Goal: Transaction & Acquisition: Purchase product/service

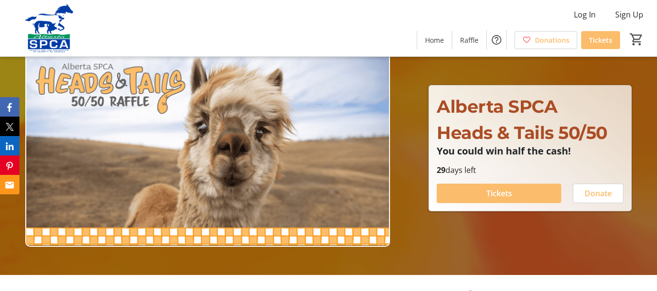
scroll to position [20, 0]
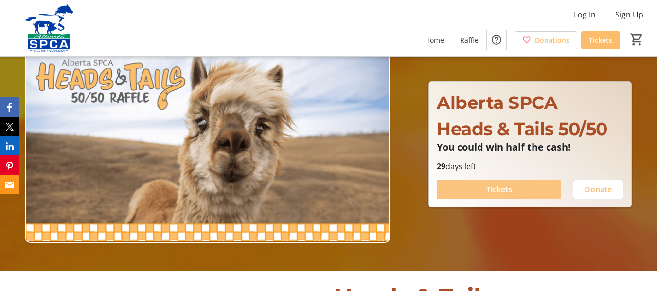
click at [486, 194] on span "Tickets" at bounding box center [499, 190] width 26 height 12
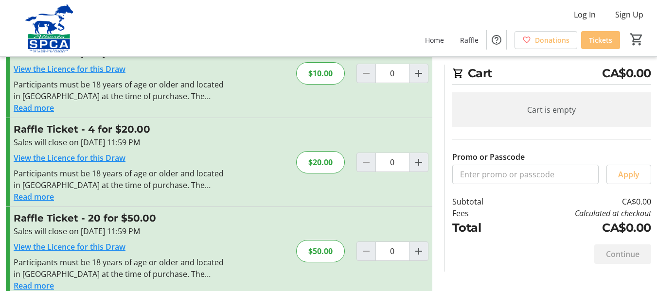
scroll to position [54, 0]
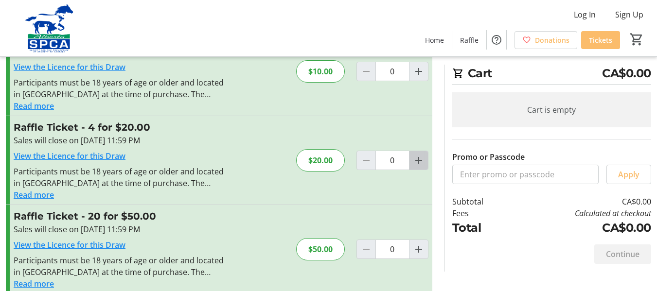
click at [420, 160] on mat-icon "Increment by one" at bounding box center [419, 161] width 12 height 12
type input "1"
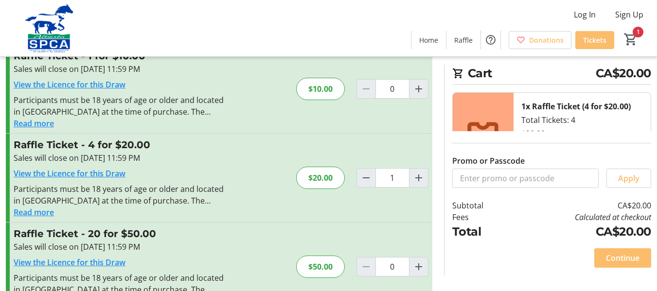
scroll to position [0, 0]
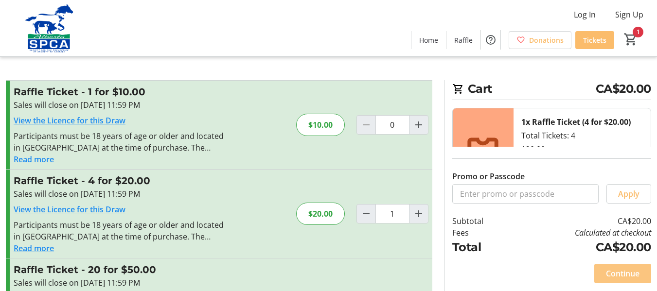
click at [607, 270] on span "Continue" at bounding box center [623, 274] width 34 height 12
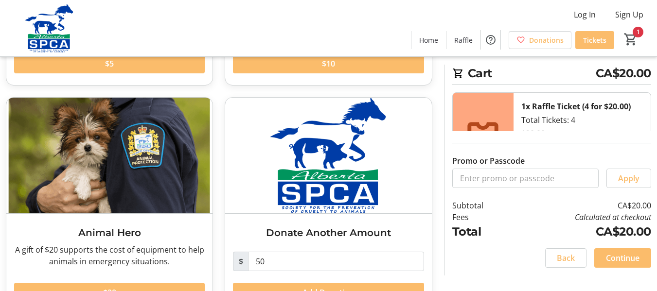
scroll to position [273, 0]
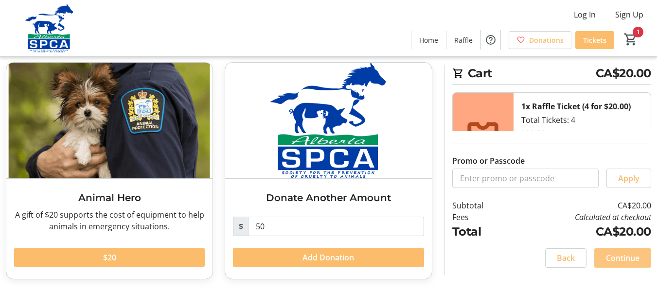
click at [626, 255] on span "Continue" at bounding box center [623, 258] width 34 height 12
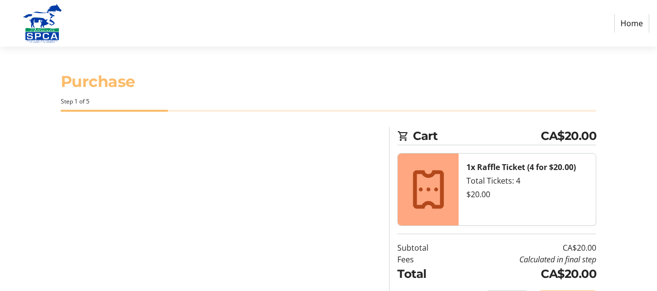
select select "CA"
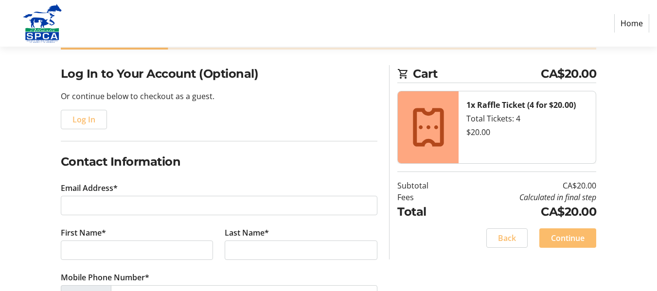
scroll to position [63, 0]
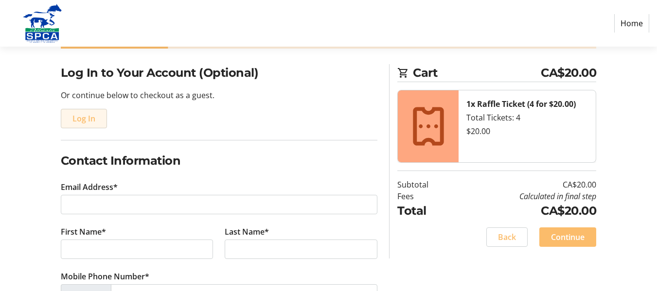
click at [93, 116] on span "Log In" at bounding box center [83, 119] width 23 height 12
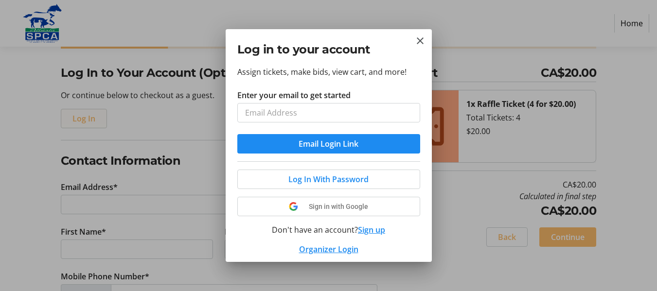
scroll to position [0, 0]
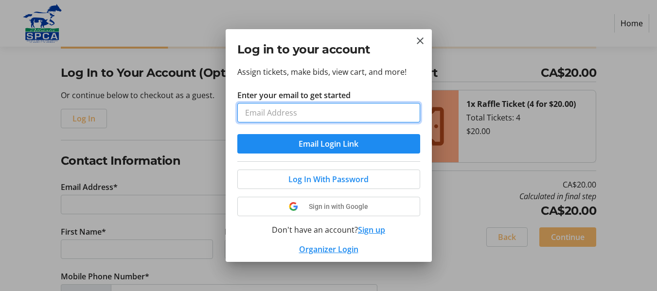
click at [268, 115] on input "Enter your email to get started" at bounding box center [328, 112] width 183 height 19
type input "[EMAIL_ADDRESS][DOMAIN_NAME]"
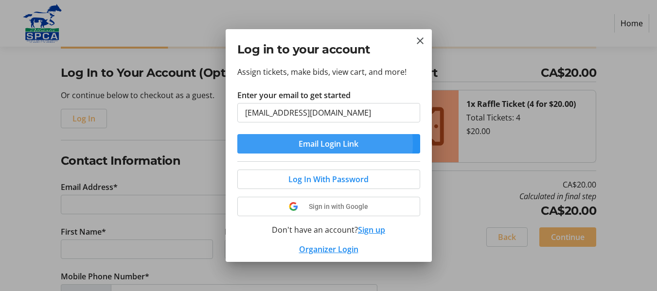
click at [309, 144] on span "Email Login Link" at bounding box center [329, 144] width 60 height 12
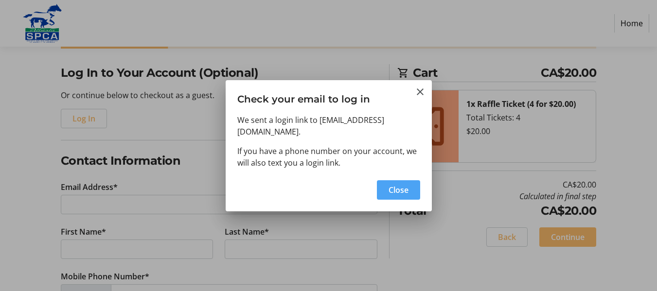
click at [393, 192] on span "button" at bounding box center [398, 190] width 43 height 23
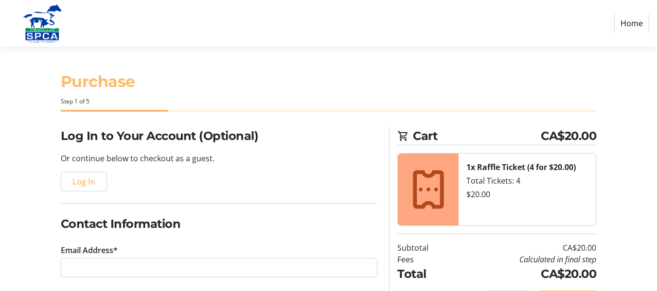
scroll to position [63, 0]
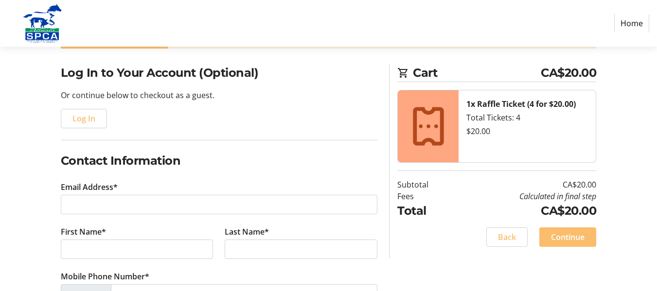
type input "[EMAIL_ADDRESS][DOMAIN_NAME]"
type input "[PERSON_NAME]"
type input "[PHONE_NUMBER]"
radio input "true"
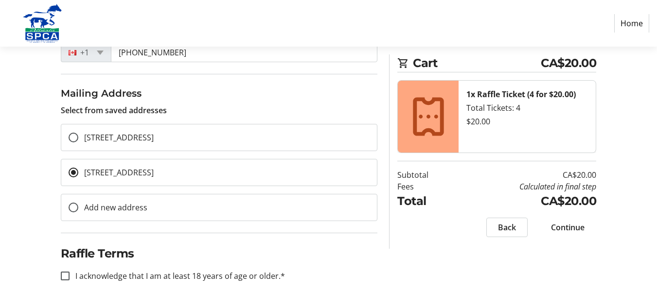
scroll to position [243, 0]
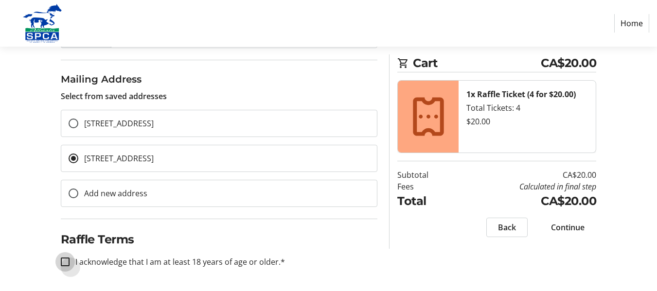
click at [66, 258] on input "I acknowledge that I am at least 18 years of age or older.*" at bounding box center [65, 262] width 9 height 9
checkbox input "true"
click at [566, 223] on span "Continue" at bounding box center [568, 228] width 34 height 12
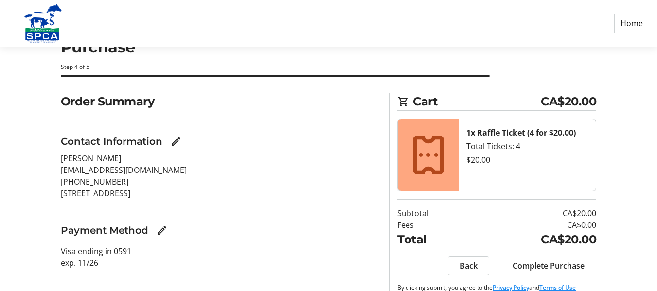
scroll to position [56, 0]
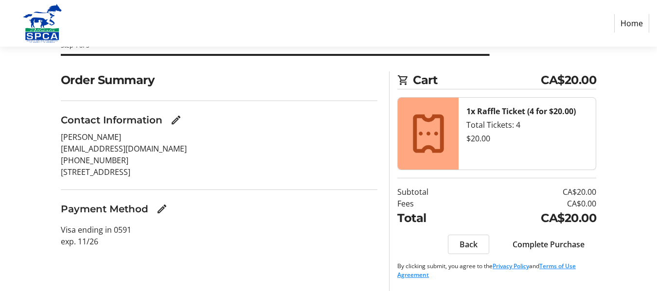
click at [554, 245] on span "Complete Purchase" at bounding box center [549, 245] width 72 height 12
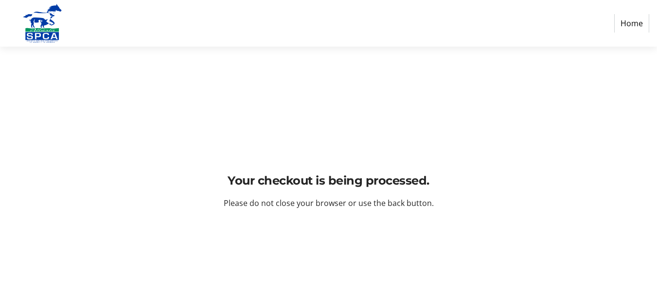
scroll to position [0, 0]
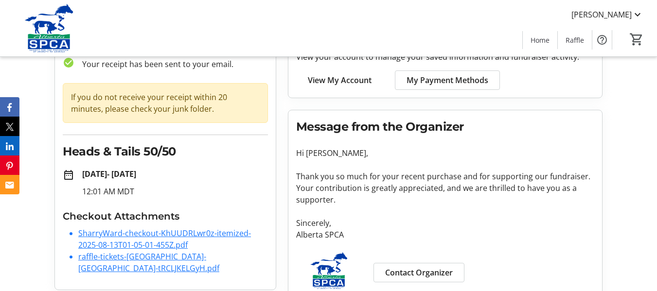
scroll to position [85, 0]
